Goal: Task Accomplishment & Management: Manage account settings

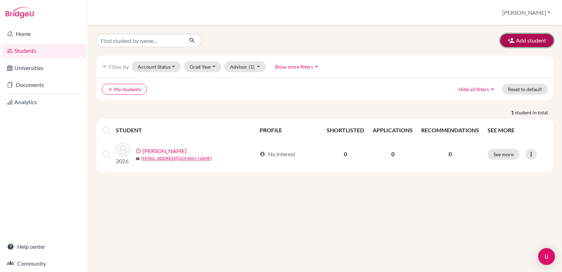
click at [545, 41] on button "Add student" at bounding box center [526, 40] width 53 height 13
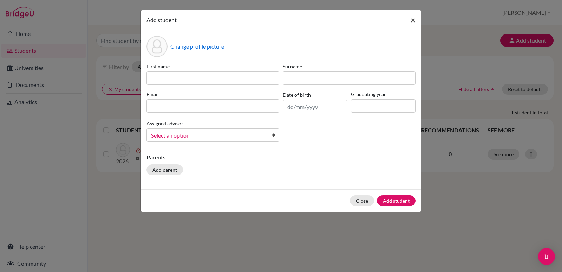
click at [410, 19] on button "×" at bounding box center [413, 20] width 16 height 20
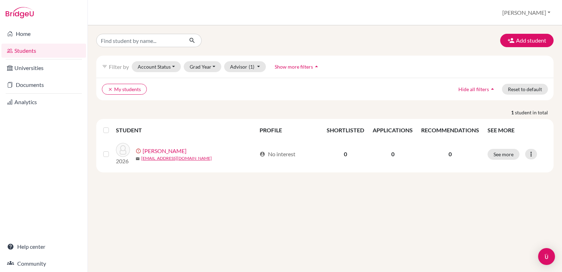
click at [112, 126] on label at bounding box center [112, 126] width 0 height 0
click at [0, 0] on input "checkbox" at bounding box center [0, 0] width 0 height 0
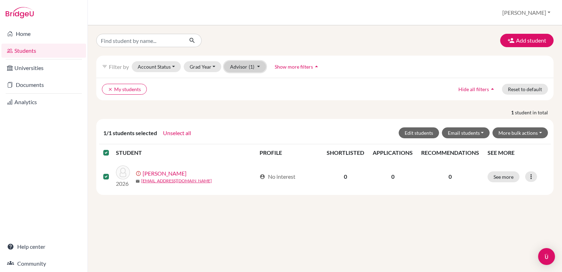
click at [258, 67] on button "Advisor (1)" at bounding box center [245, 66] width 42 height 11
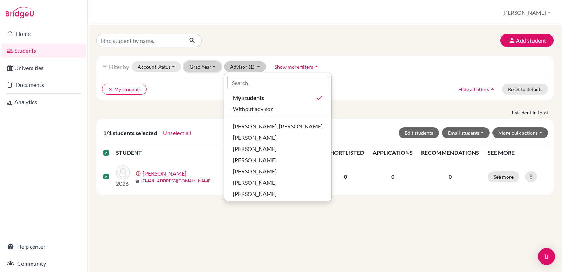
click at [210, 68] on button "Grad Year" at bounding box center [203, 66] width 38 height 11
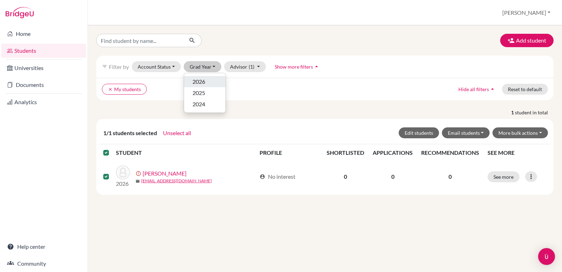
click at [208, 78] on div "2026" at bounding box center [205, 81] width 25 height 8
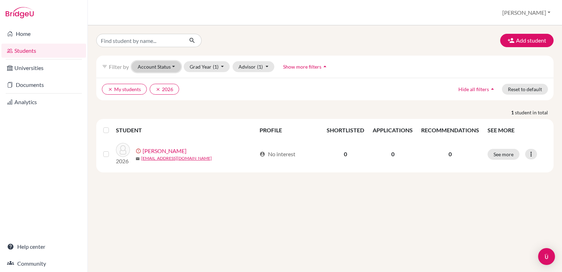
click at [177, 65] on button "Account Status" at bounding box center [156, 66] width 49 height 11
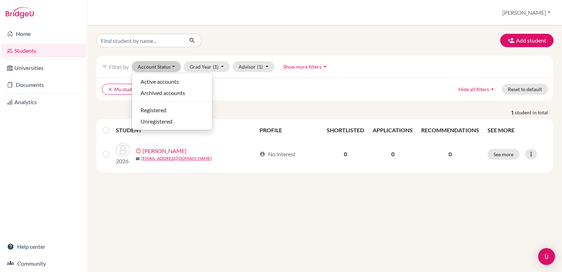
click at [273, 111] on p "1 student in total" at bounding box center [325, 112] width 468 height 7
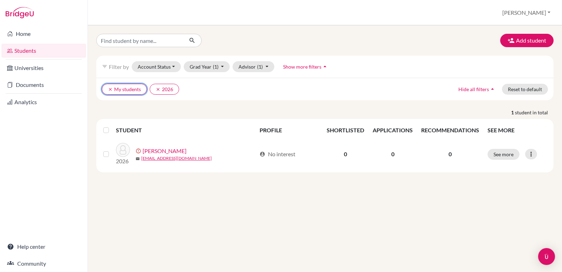
click at [110, 89] on icon "clear" at bounding box center [110, 89] width 5 height 5
click at [108, 88] on button "clear 2026" at bounding box center [117, 89] width 30 height 11
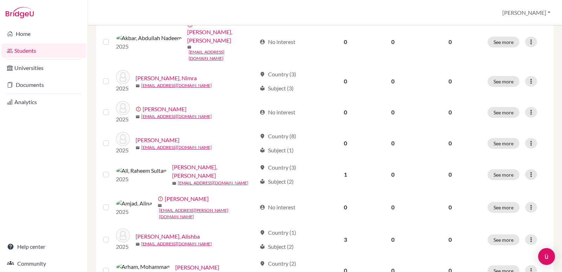
scroll to position [288, 0]
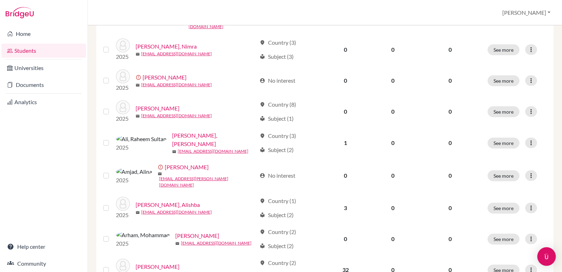
drag, startPoint x: 554, startPoint y: 164, endPoint x: 543, endPoint y: 251, distance: 88.2
click at [547, 267] on div "Add student filter_list Filter by Account Status Active accounts Archived accou…" at bounding box center [325, 148] width 474 height 246
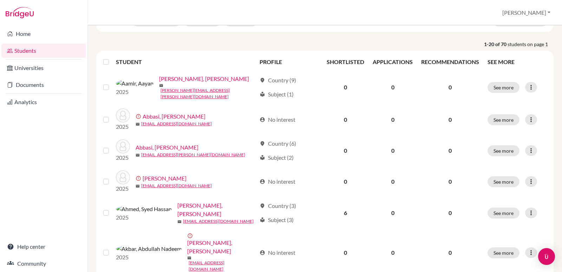
scroll to position [0, 0]
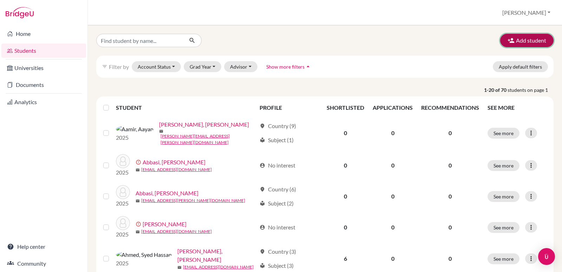
click at [515, 36] on button "Add student" at bounding box center [526, 40] width 53 height 13
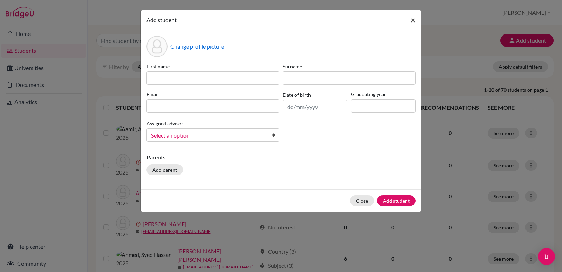
drag, startPoint x: 515, startPoint y: 36, endPoint x: 411, endPoint y: 21, distance: 105.4
click at [411, 21] on span "×" at bounding box center [413, 20] width 5 height 10
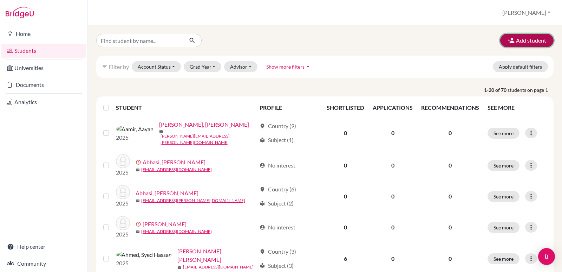
click at [521, 44] on button "Add student" at bounding box center [526, 40] width 53 height 13
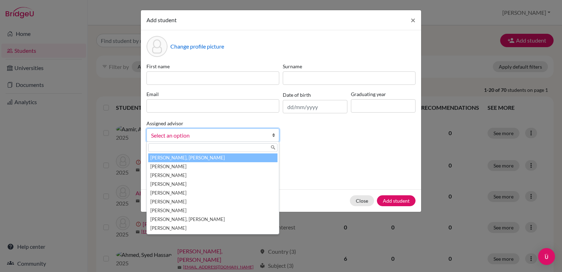
click at [259, 140] on link "Select an option" at bounding box center [213, 134] width 133 height 13
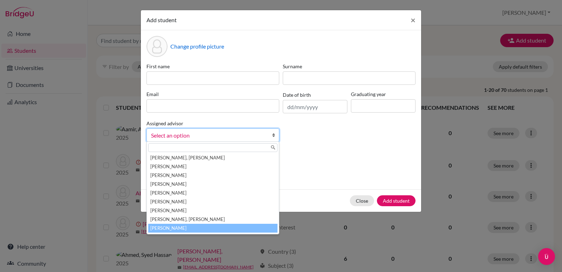
click at [226, 228] on li "[PERSON_NAME]" at bounding box center [212, 227] width 129 height 9
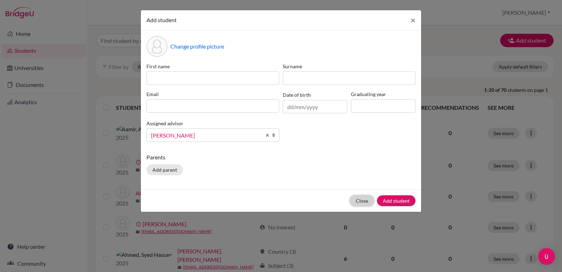
click at [360, 203] on button "Close" at bounding box center [362, 200] width 24 height 11
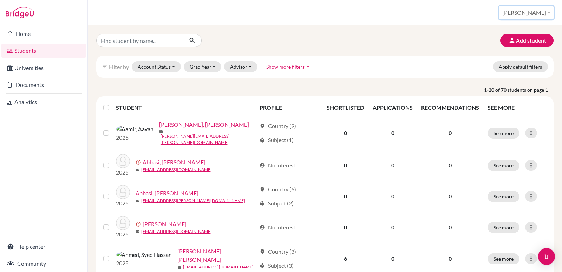
click at [549, 12] on button "[PERSON_NAME]" at bounding box center [526, 12] width 54 height 13
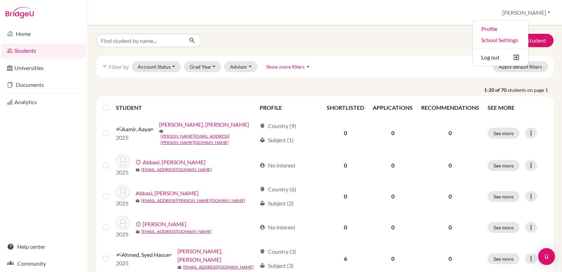
click at [449, 45] on div "Add student" at bounding box center [325, 40] width 468 height 13
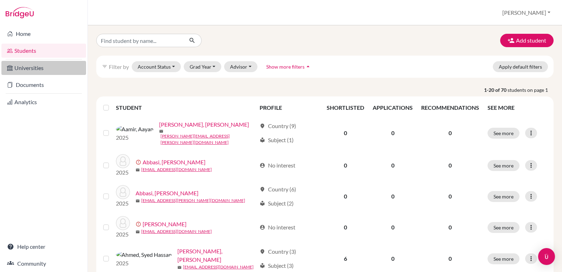
click at [42, 69] on link "Universities" at bounding box center [43, 68] width 85 height 14
click at [45, 69] on link "Universities" at bounding box center [43, 68] width 85 height 14
click at [58, 72] on link "Universities" at bounding box center [43, 68] width 85 height 14
click at [64, 69] on link "Universities" at bounding box center [43, 68] width 85 height 14
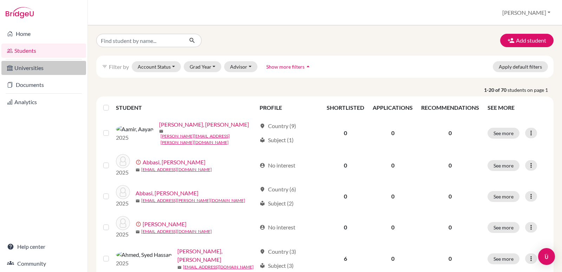
click at [64, 69] on link "Universities" at bounding box center [43, 68] width 85 height 14
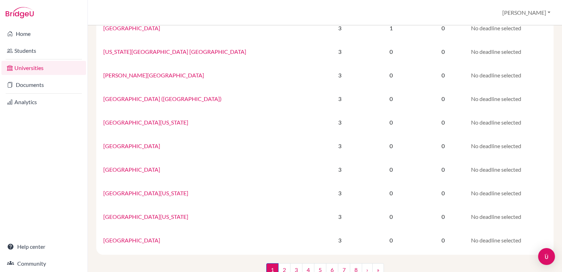
scroll to position [442, 0]
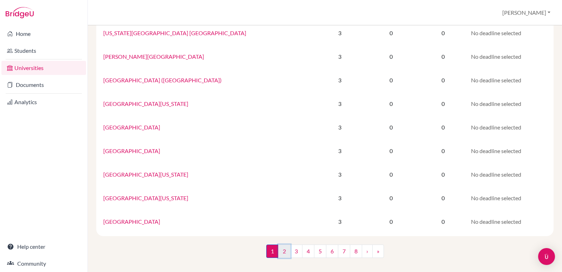
click at [282, 252] on link "2" at bounding box center [284, 250] width 12 height 13
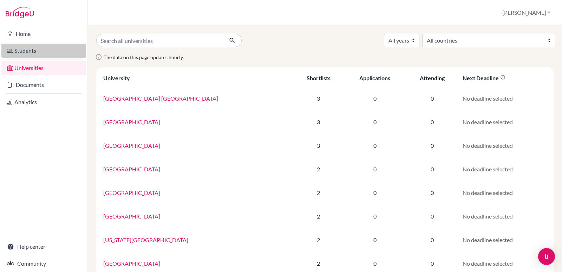
click at [36, 53] on link "Students" at bounding box center [43, 51] width 85 height 14
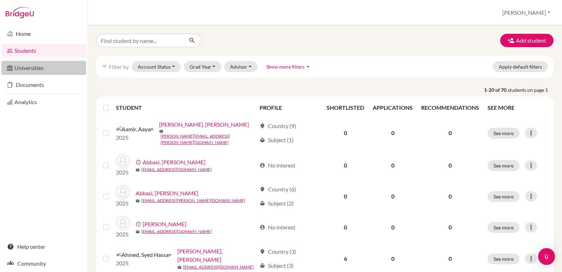
click at [28, 66] on link "Universities" at bounding box center [43, 68] width 85 height 14
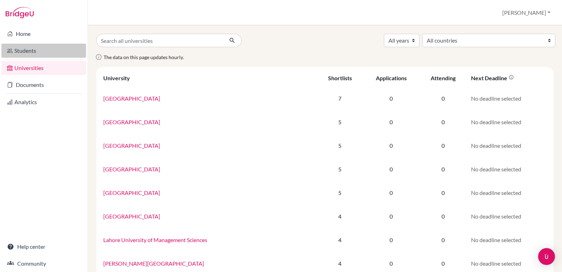
click at [28, 46] on link "Students" at bounding box center [43, 51] width 85 height 14
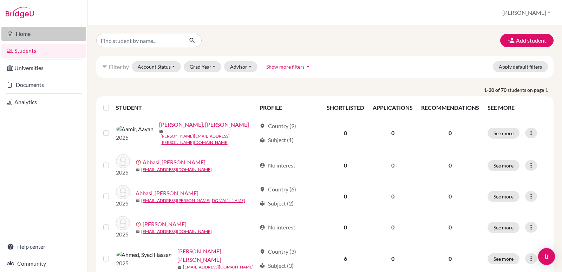
click at [47, 37] on link "Home" at bounding box center [43, 34] width 85 height 14
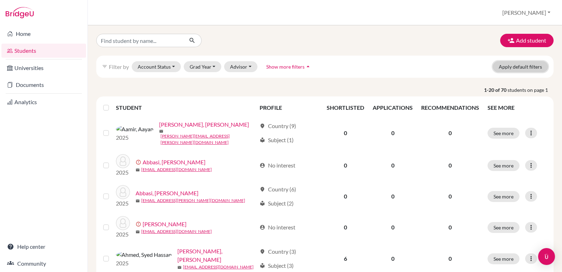
click at [520, 66] on button "Apply default filters" at bounding box center [520, 66] width 55 height 11
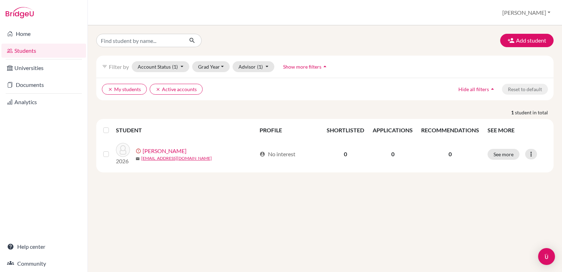
click at [321, 65] on icon "arrow_drop_up" at bounding box center [324, 66] width 7 height 7
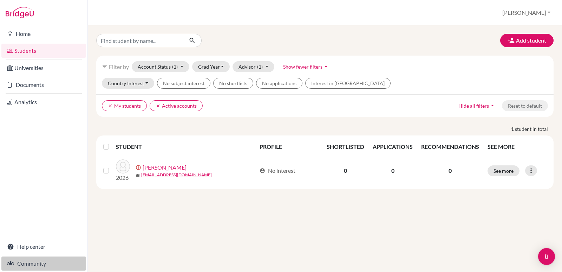
click at [19, 263] on link "Community" at bounding box center [43, 263] width 85 height 14
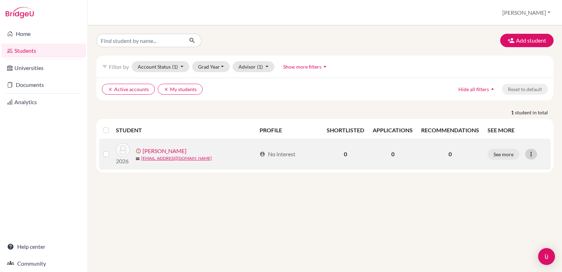
click at [531, 151] on icon at bounding box center [531, 153] width 7 height 7
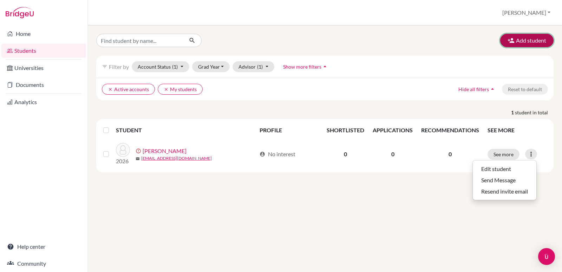
click at [539, 43] on button "Add student" at bounding box center [526, 40] width 53 height 13
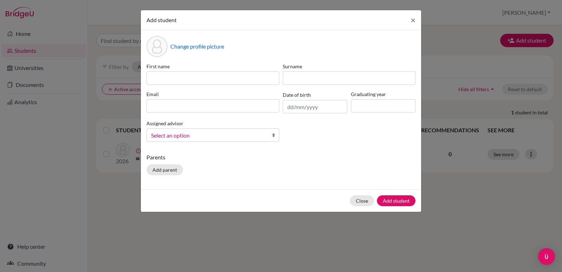
click at [268, 130] on link "Select an option" at bounding box center [213, 134] width 133 height 13
click at [269, 130] on link "Select an option" at bounding box center [213, 134] width 133 height 13
click at [360, 197] on button "Close" at bounding box center [362, 200] width 24 height 11
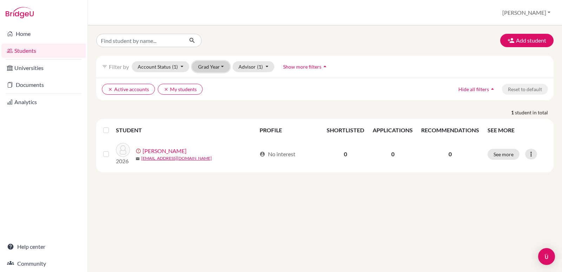
click at [217, 63] on button "Grad Year" at bounding box center [211, 66] width 38 height 11
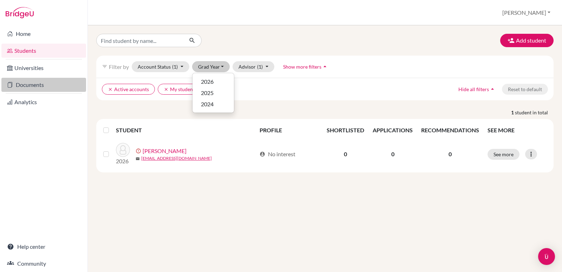
click at [39, 83] on link "Documents" at bounding box center [43, 85] width 85 height 14
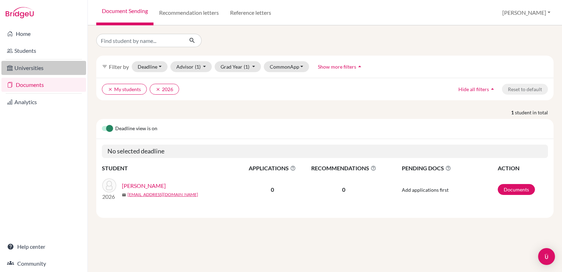
click at [50, 66] on link "Universities" at bounding box center [43, 68] width 85 height 14
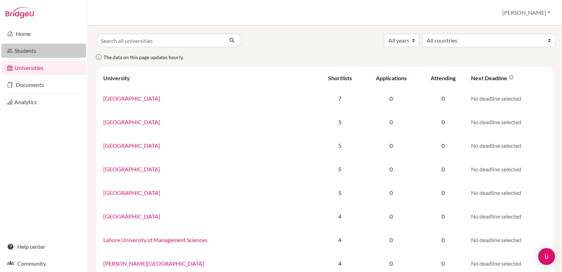
click at [32, 48] on link "Students" at bounding box center [43, 51] width 85 height 14
